Goal: Information Seeking & Learning: Learn about a topic

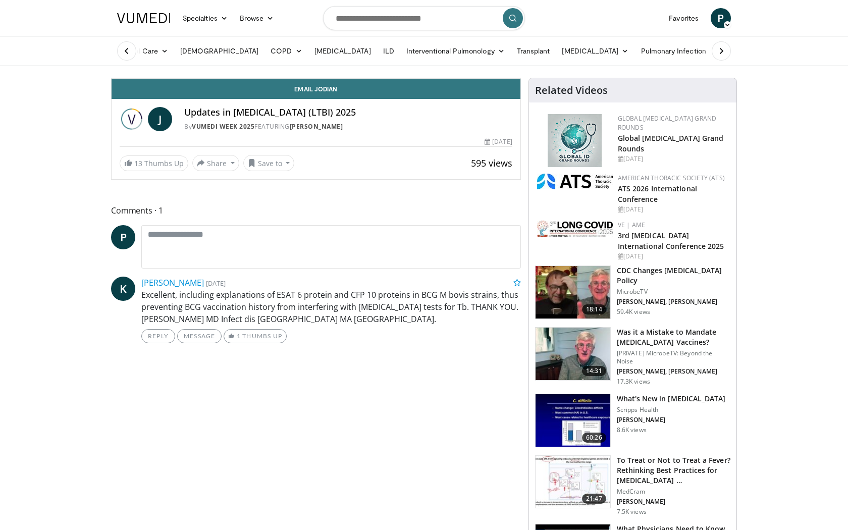
click at [330, 92] on icon "Video Player" at bounding box center [316, 78] width 28 height 28
click at [189, 92] on icon "Video Player" at bounding box center [203, 78] width 28 height 28
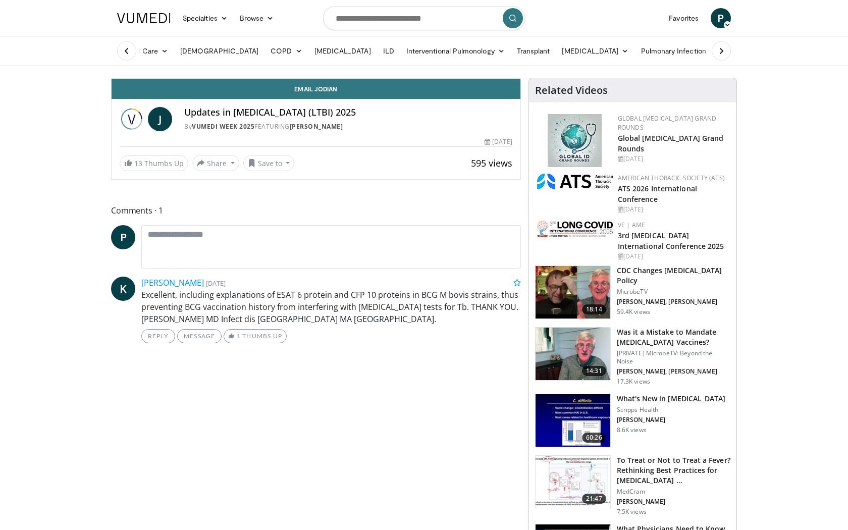
click at [189, 92] on icon "Video Player" at bounding box center [203, 78] width 28 height 28
click at [330, 92] on icon "Video Player" at bounding box center [316, 78] width 28 height 28
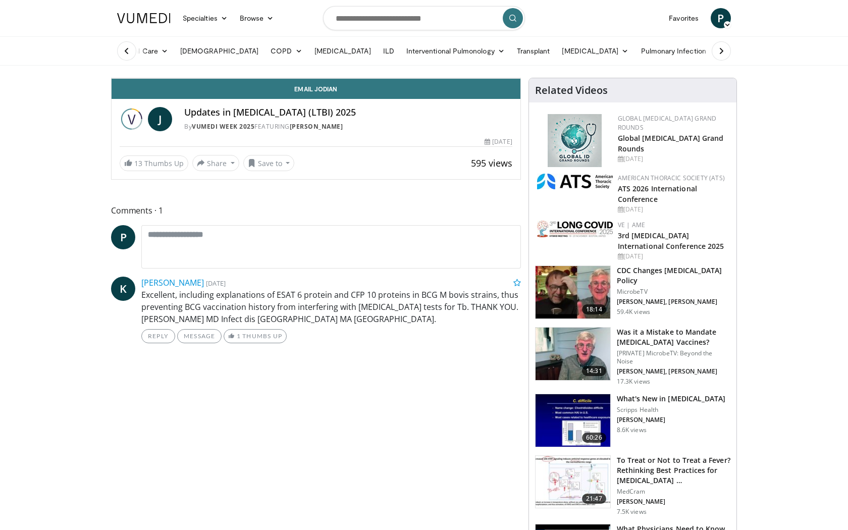
click at [330, 92] on icon "Video Player" at bounding box center [316, 78] width 28 height 28
click at [189, 92] on icon "Video Player" at bounding box center [203, 78] width 28 height 28
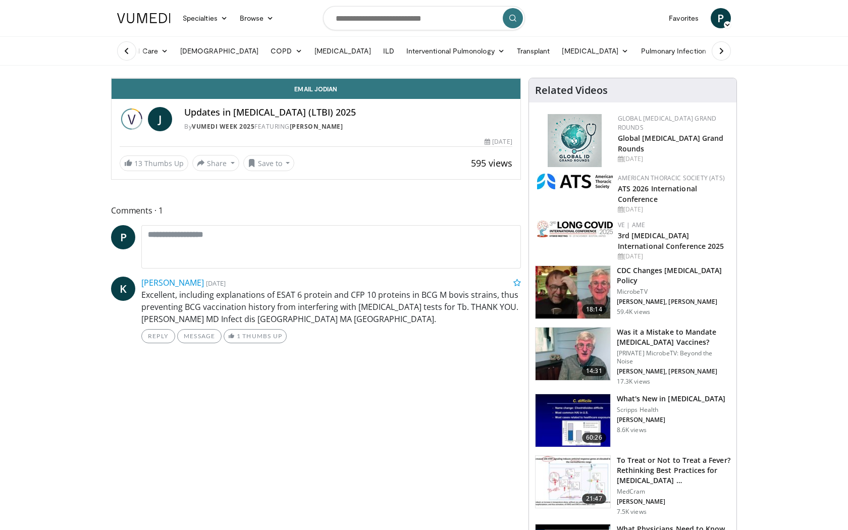
click at [189, 92] on icon "Video Player" at bounding box center [203, 78] width 28 height 28
click at [330, 92] on icon "Video Player" at bounding box center [316, 78] width 28 height 28
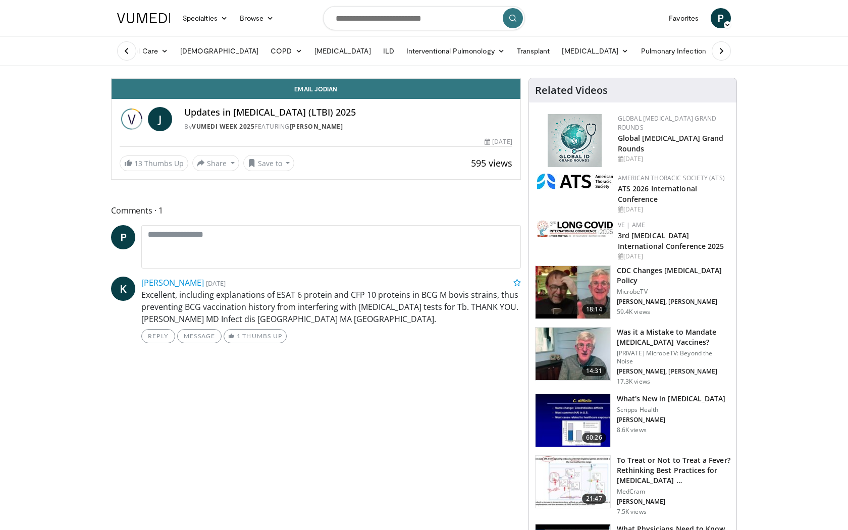
drag, startPoint x: 429, startPoint y: 260, endPoint x: 426, endPoint y: 274, distance: 13.6
click at [330, 92] on icon "Video Player" at bounding box center [316, 78] width 28 height 28
click at [458, 78] on div "30 seconds Tap to unmute" at bounding box center [316, 78] width 409 height 0
click at [330, 92] on icon "Video Player" at bounding box center [316, 78] width 28 height 28
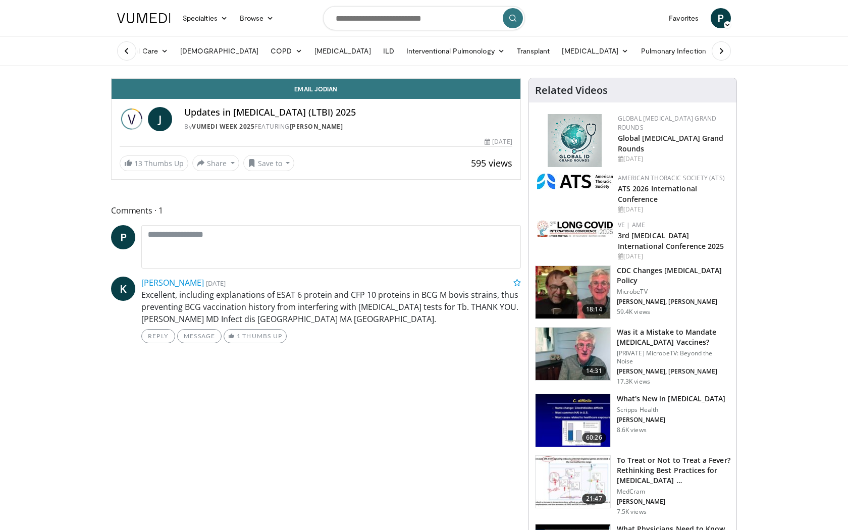
click at [330, 92] on icon "Video Player" at bounding box center [316, 78] width 28 height 28
click at [189, 92] on icon "Video Player" at bounding box center [203, 78] width 28 height 28
click at [520, 78] on div "10 seconds Tap to unmute" at bounding box center [316, 78] width 409 height 0
click at [330, 92] on icon "Video Player" at bounding box center [316, 78] width 28 height 28
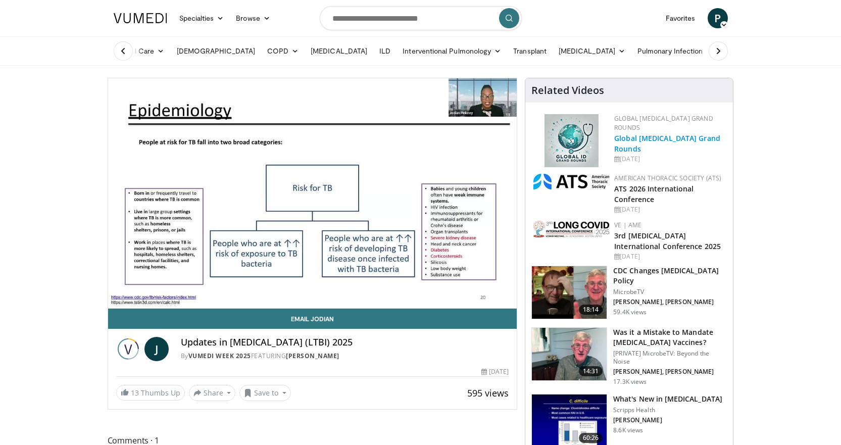
click at [642, 142] on link "Global Infectious Diseases Grand Rounds" at bounding box center [667, 143] width 106 height 20
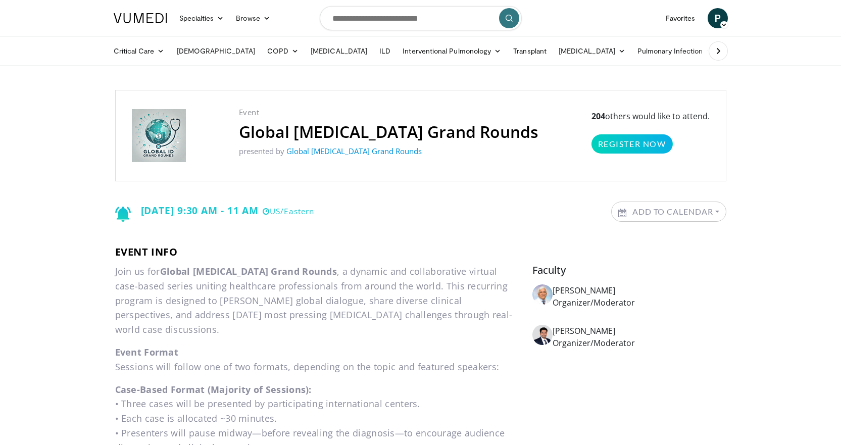
click at [714, 47] on icon at bounding box center [718, 51] width 10 height 10
click at [125, 50] on icon at bounding box center [123, 51] width 10 height 10
click at [163, 50] on icon at bounding box center [160, 50] width 7 height 7
click at [131, 120] on link "ECMO" at bounding box center [178, 123] width 141 height 16
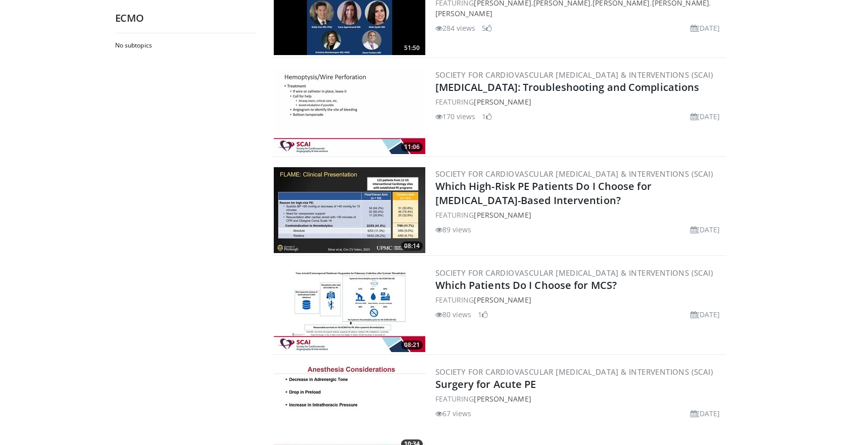
scroll to position [454, 0]
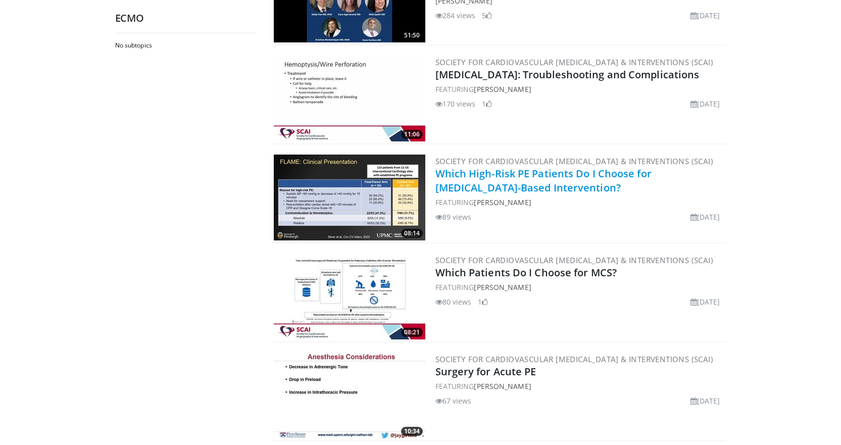
click at [495, 185] on link "Which High-Risk PE Patients Do I Choose for Catheter-Based Intervention?" at bounding box center [543, 181] width 216 height 28
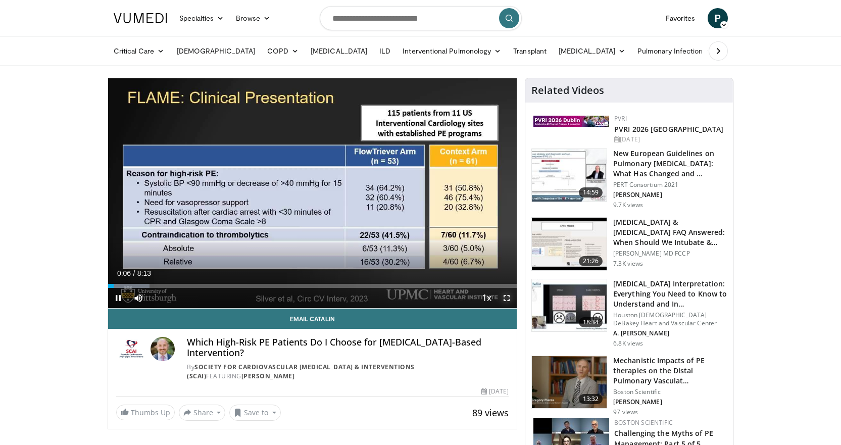
click at [504, 298] on span "Video Player" at bounding box center [506, 298] width 20 height 20
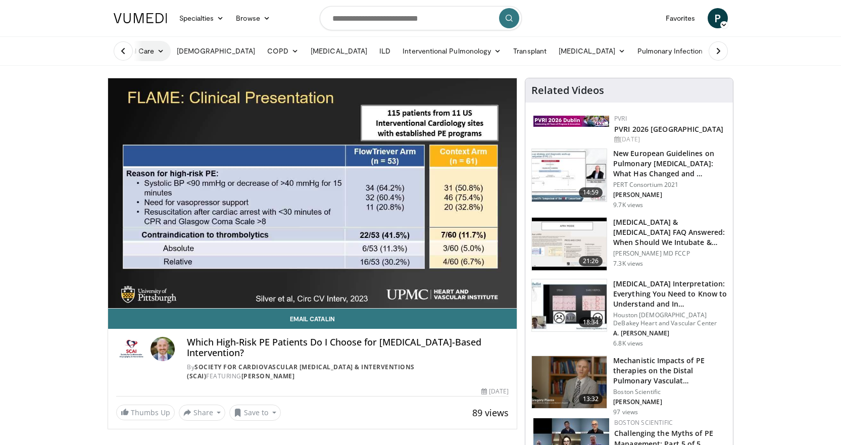
click at [148, 49] on link "Critical Care" at bounding box center [139, 51] width 63 height 20
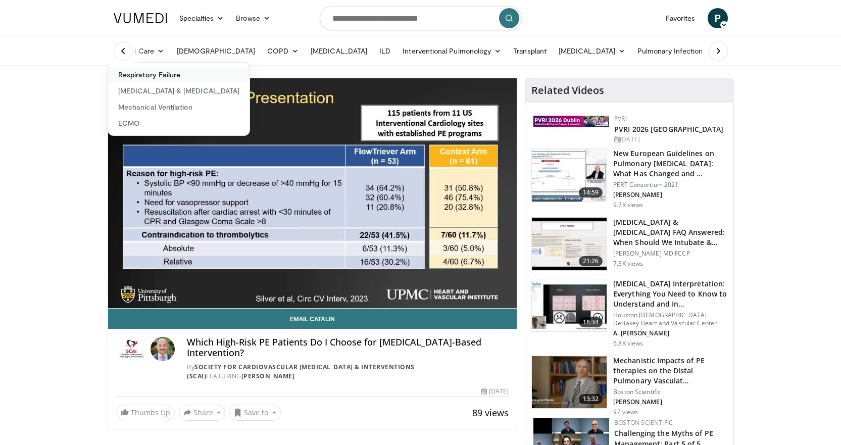
click at [148, 72] on link "Respiratory Failure" at bounding box center [178, 75] width 141 height 16
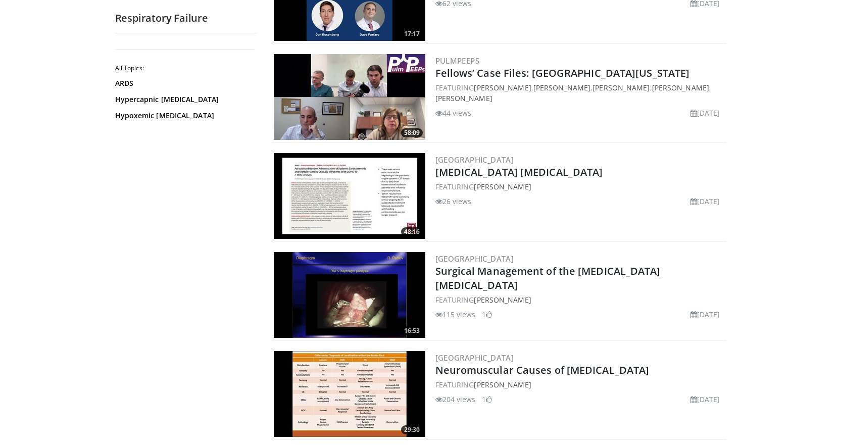
scroll to position [909, 0]
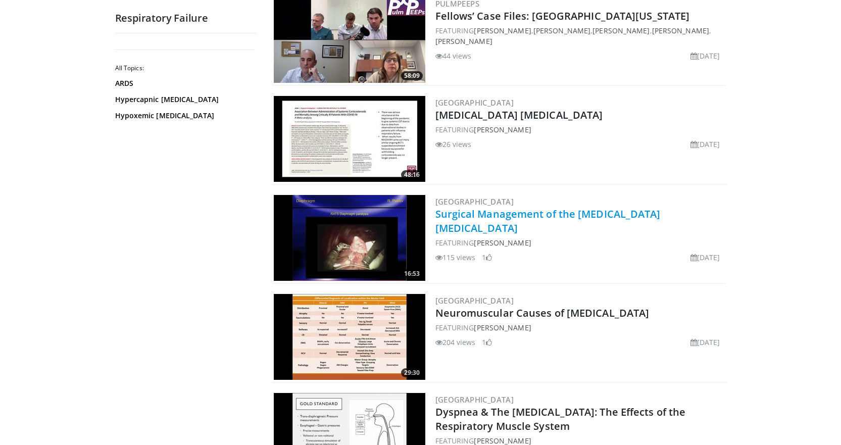
click at [539, 211] on link "Surgical Management of the [MEDICAL_DATA] [MEDICAL_DATA]" at bounding box center [547, 221] width 225 height 28
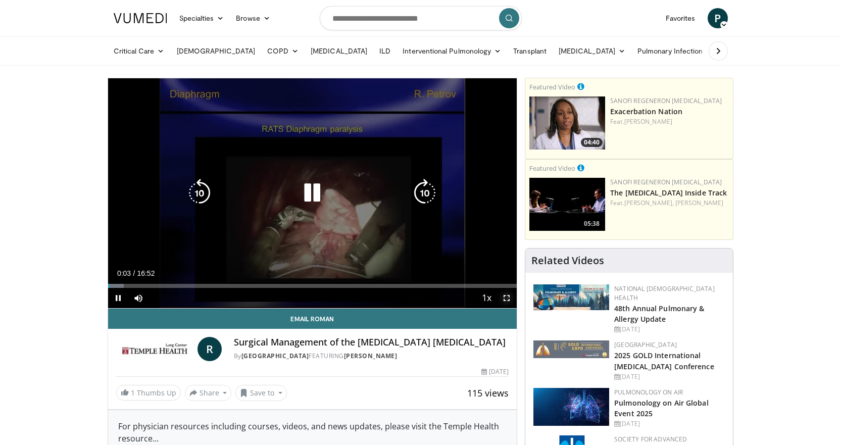
drag, startPoint x: 507, startPoint y: 297, endPoint x: 502, endPoint y: 371, distance: 73.4
click at [507, 297] on span "Video Player" at bounding box center [506, 298] width 20 height 20
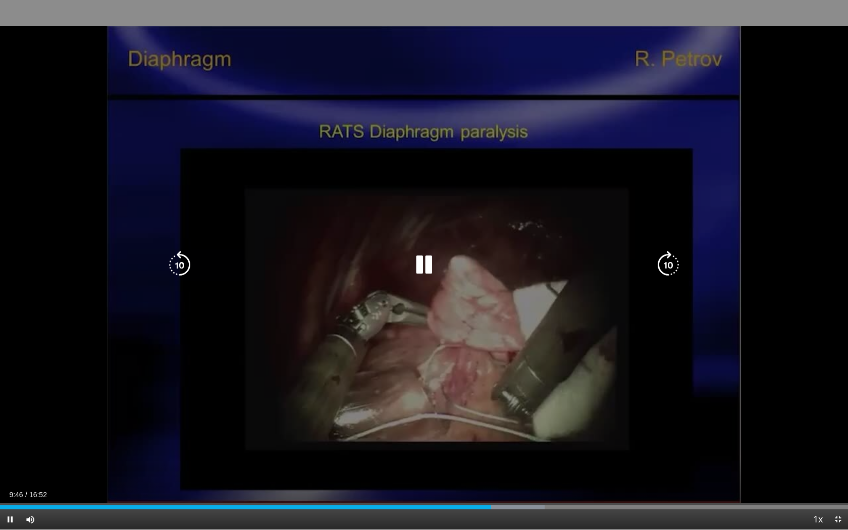
click at [427, 259] on icon "Video Player" at bounding box center [424, 265] width 28 height 28
